Goal: Navigation & Orientation: Find specific page/section

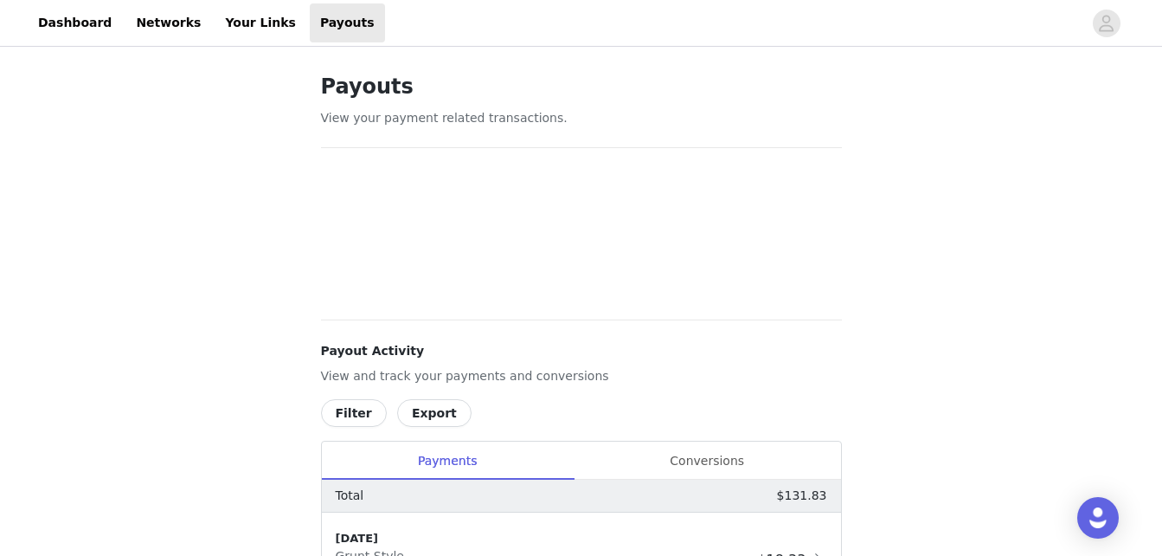
scroll to position [358, 0]
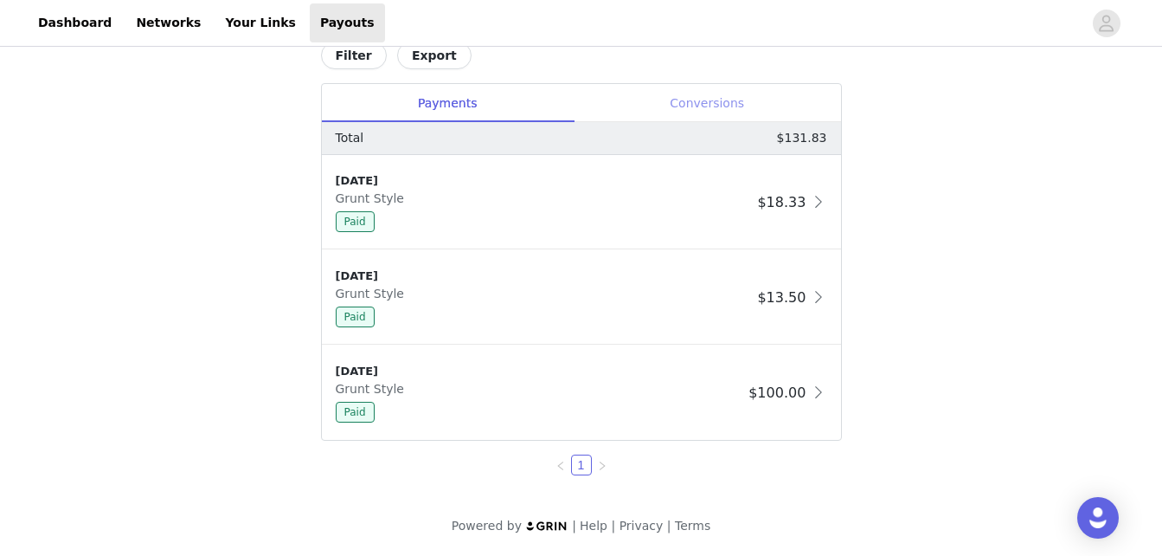
click at [730, 100] on div "Conversions" at bounding box center [707, 103] width 267 height 39
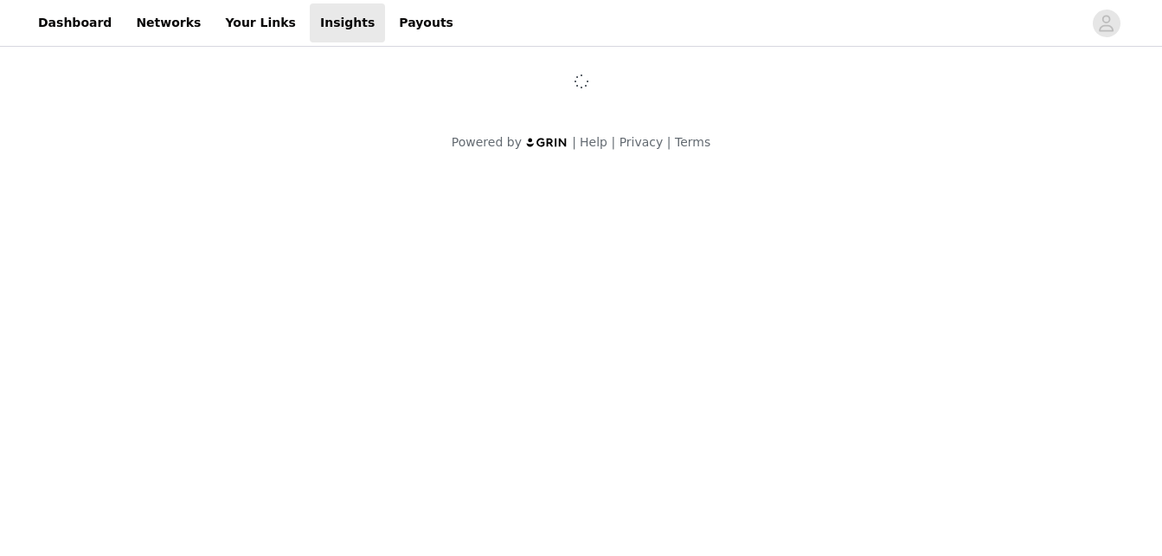
scroll to position [317, 0]
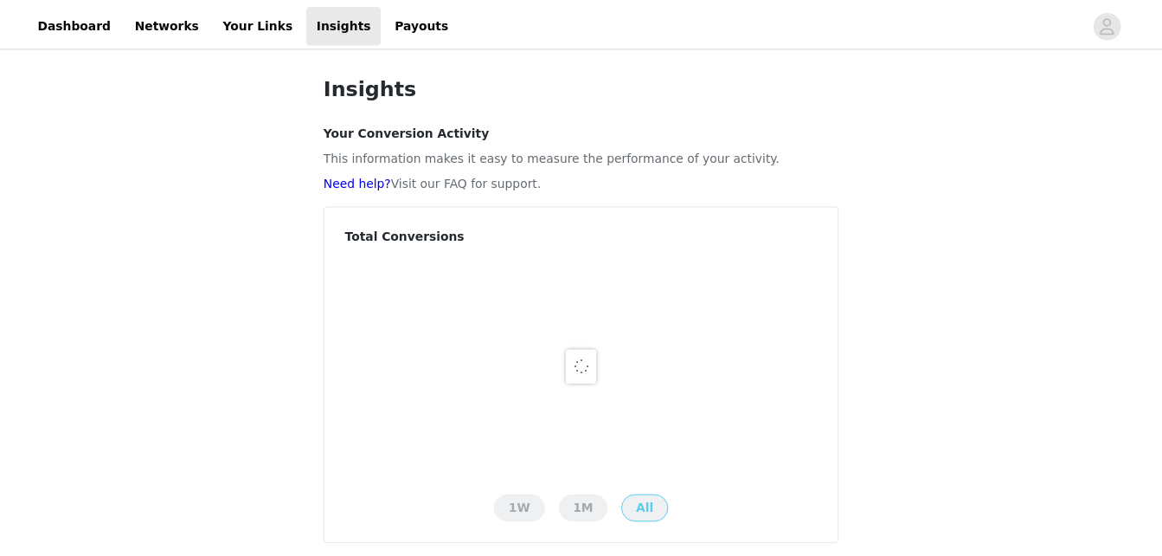
scroll to position [317, 0]
